Goal: Find specific page/section: Find specific page/section

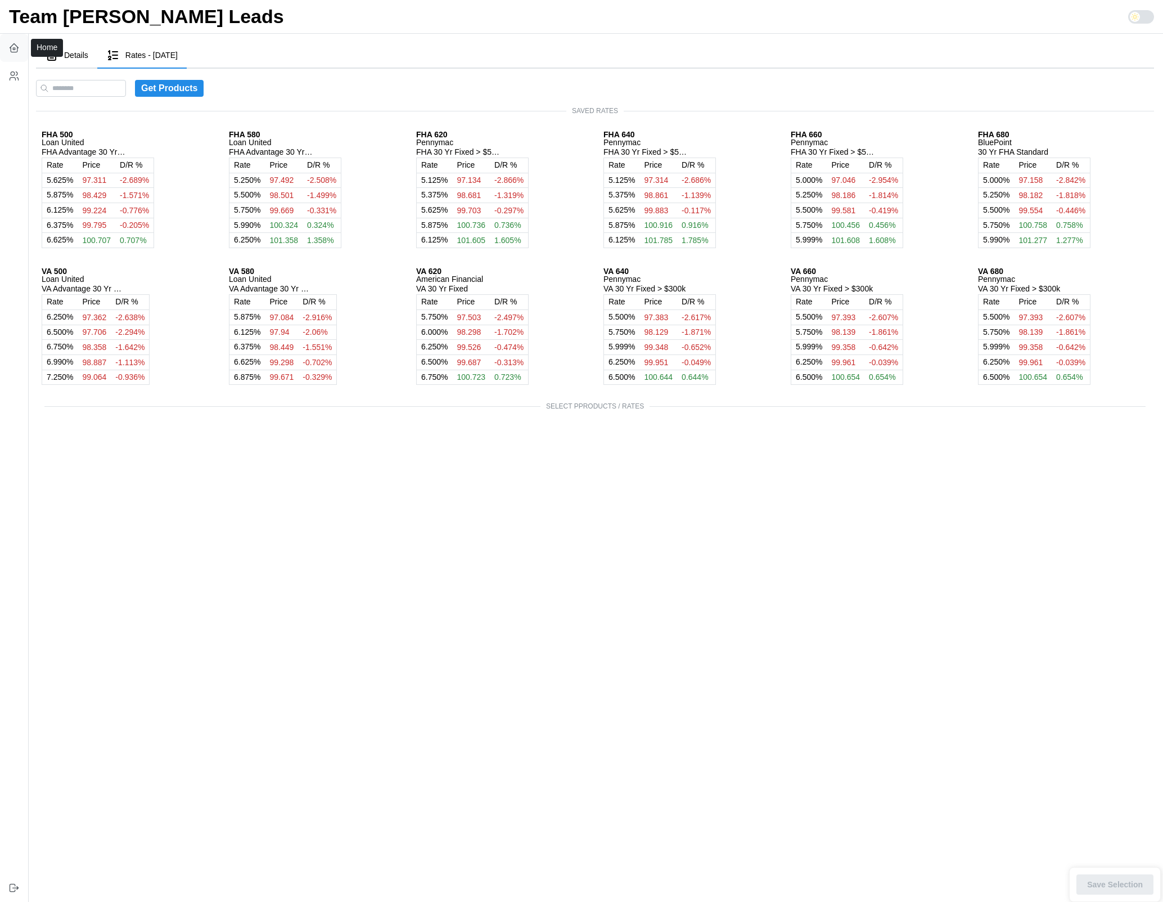
click at [16, 51] on icon "button" at bounding box center [13, 47] width 11 height 11
